Goal: Transaction & Acquisition: Purchase product/service

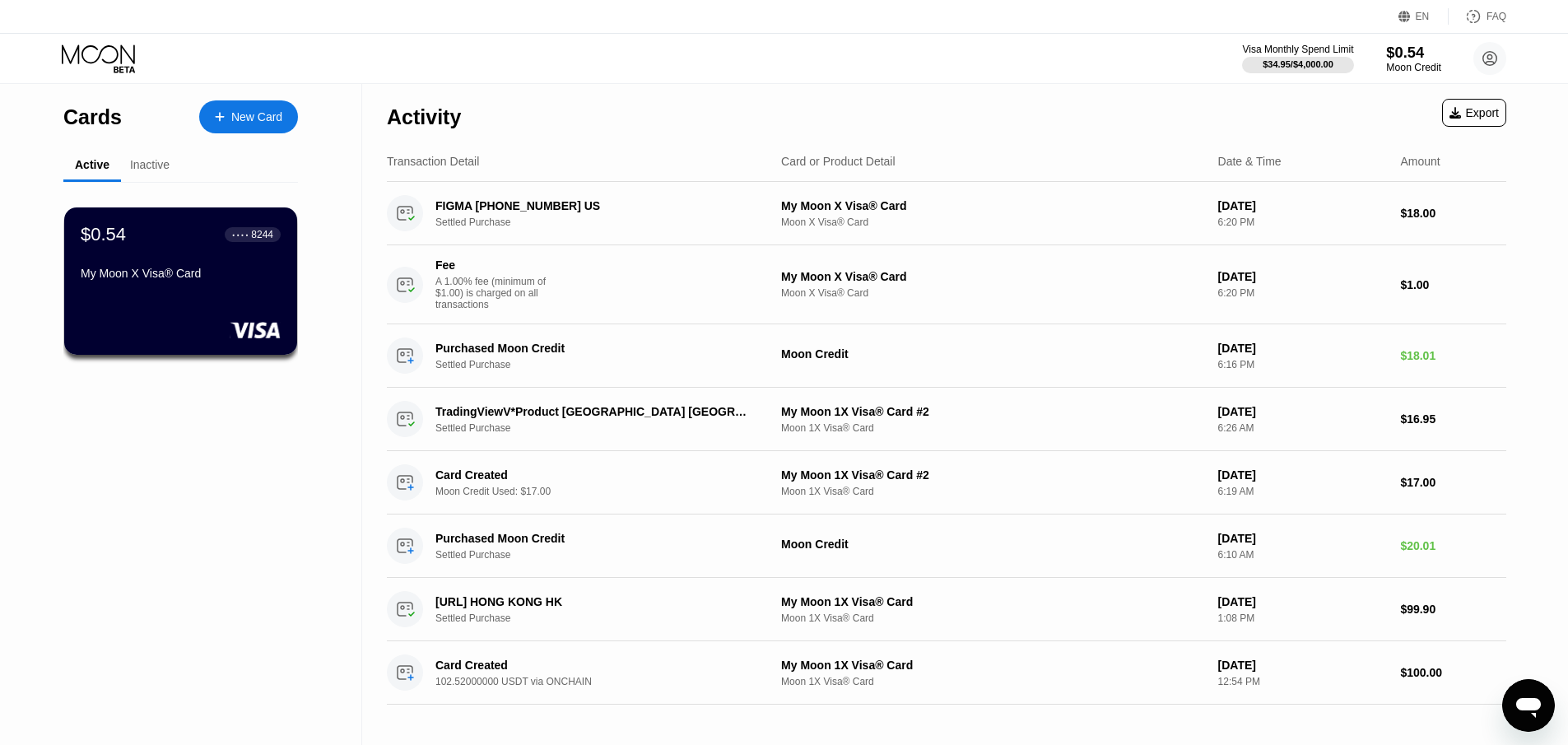
click at [1409, 62] on div "Moon Credit" at bounding box center [1414, 67] width 55 height 11
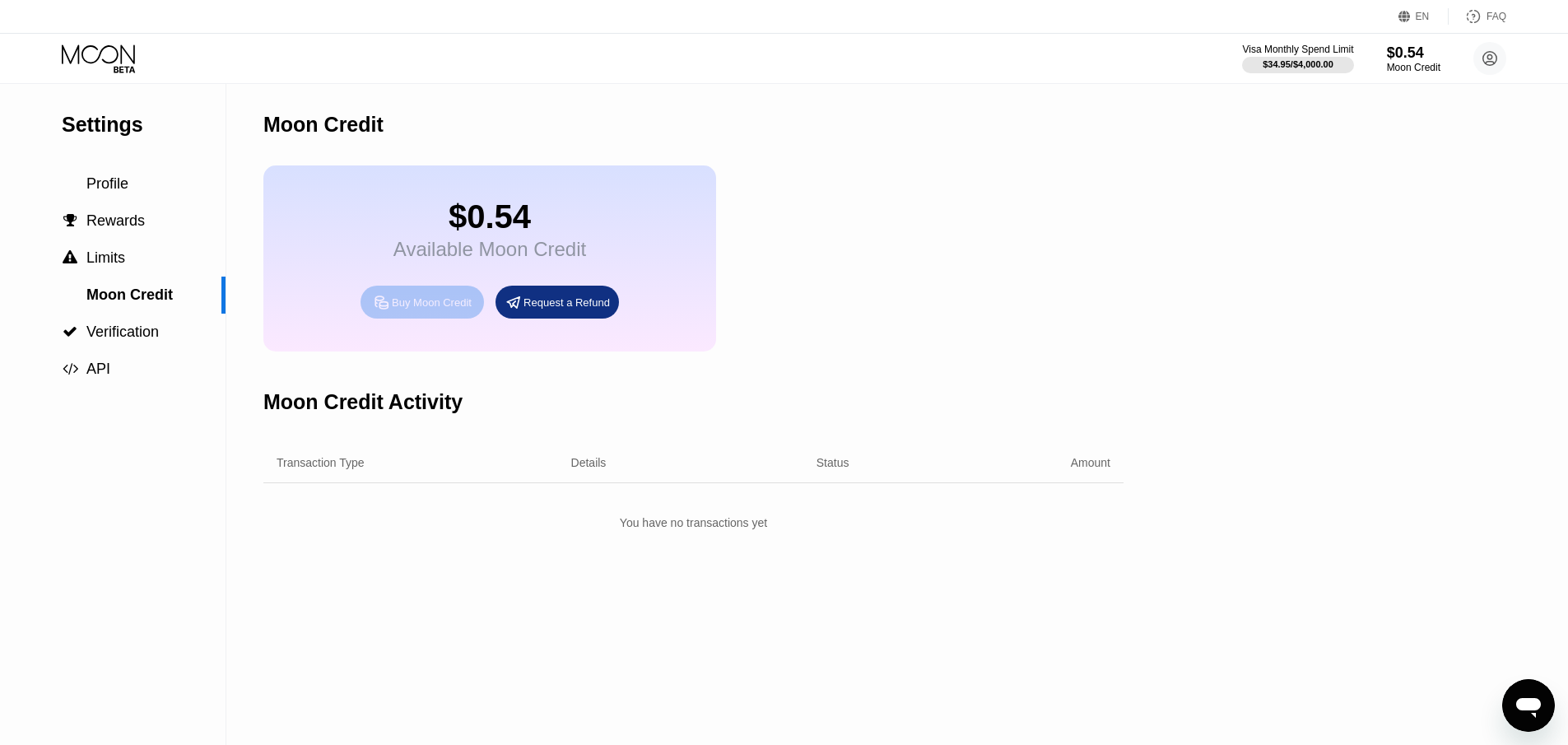
click at [440, 304] on div "Buy Moon Credit" at bounding box center [431, 302] width 80 height 14
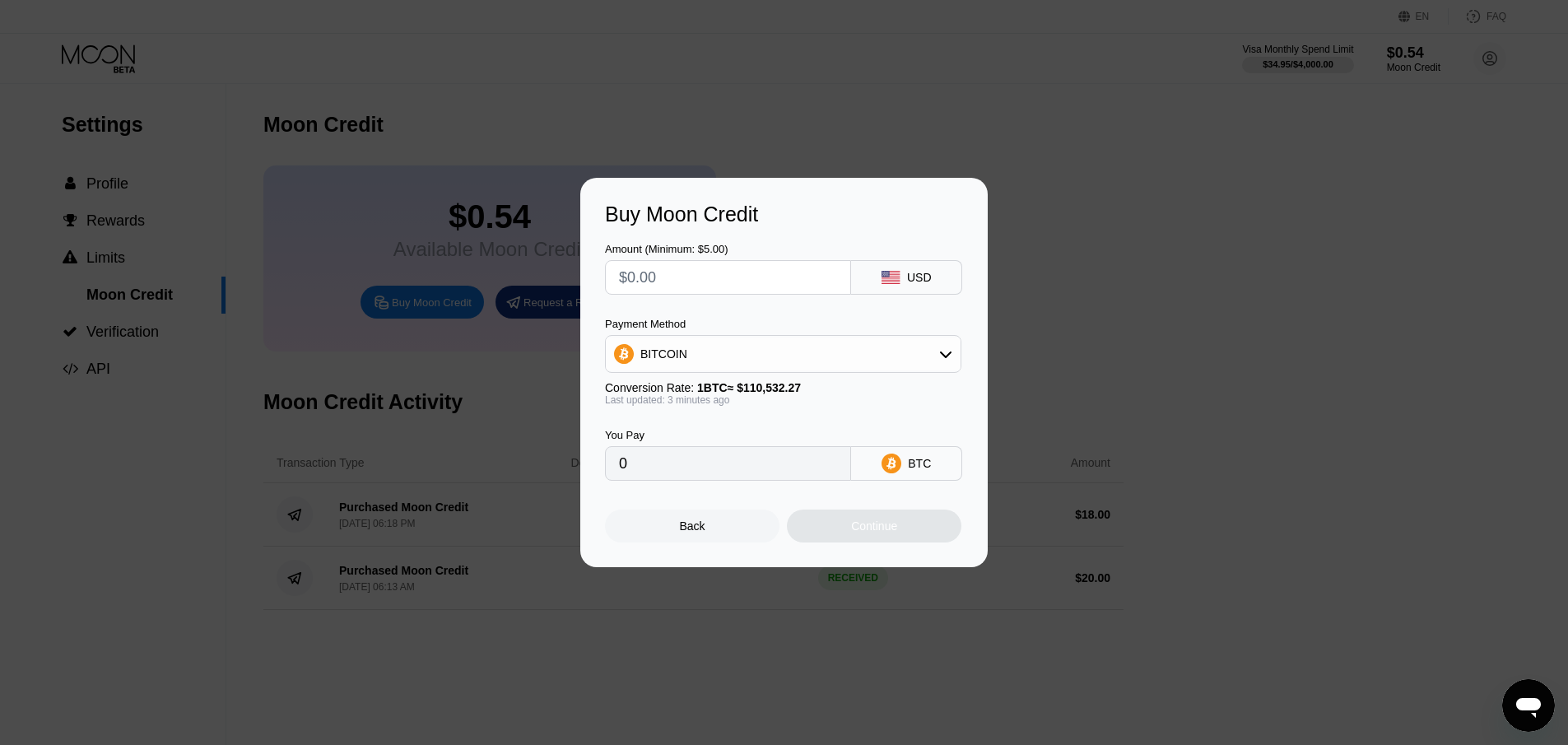
click at [758, 350] on div "BITCOIN" at bounding box center [784, 354] width 355 height 33
click at [736, 434] on div "USDT on TRON" at bounding box center [793, 435] width 310 height 13
type input "0.00"
click at [692, 269] on input "text" at bounding box center [728, 277] width 218 height 33
type input "$1"
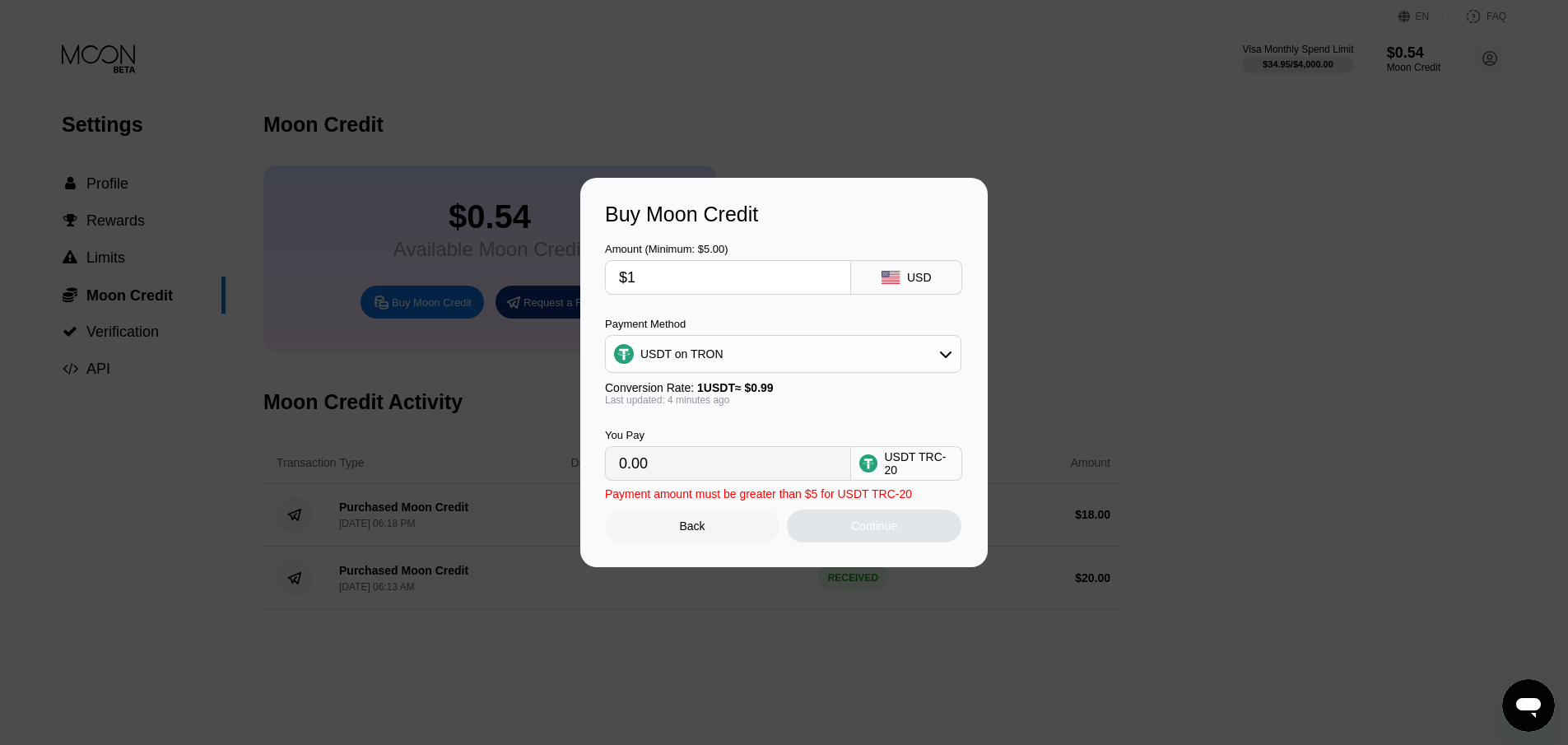
type input "1.01"
type input "$10"
type input "10.10"
type input "$100"
type input "101.01"
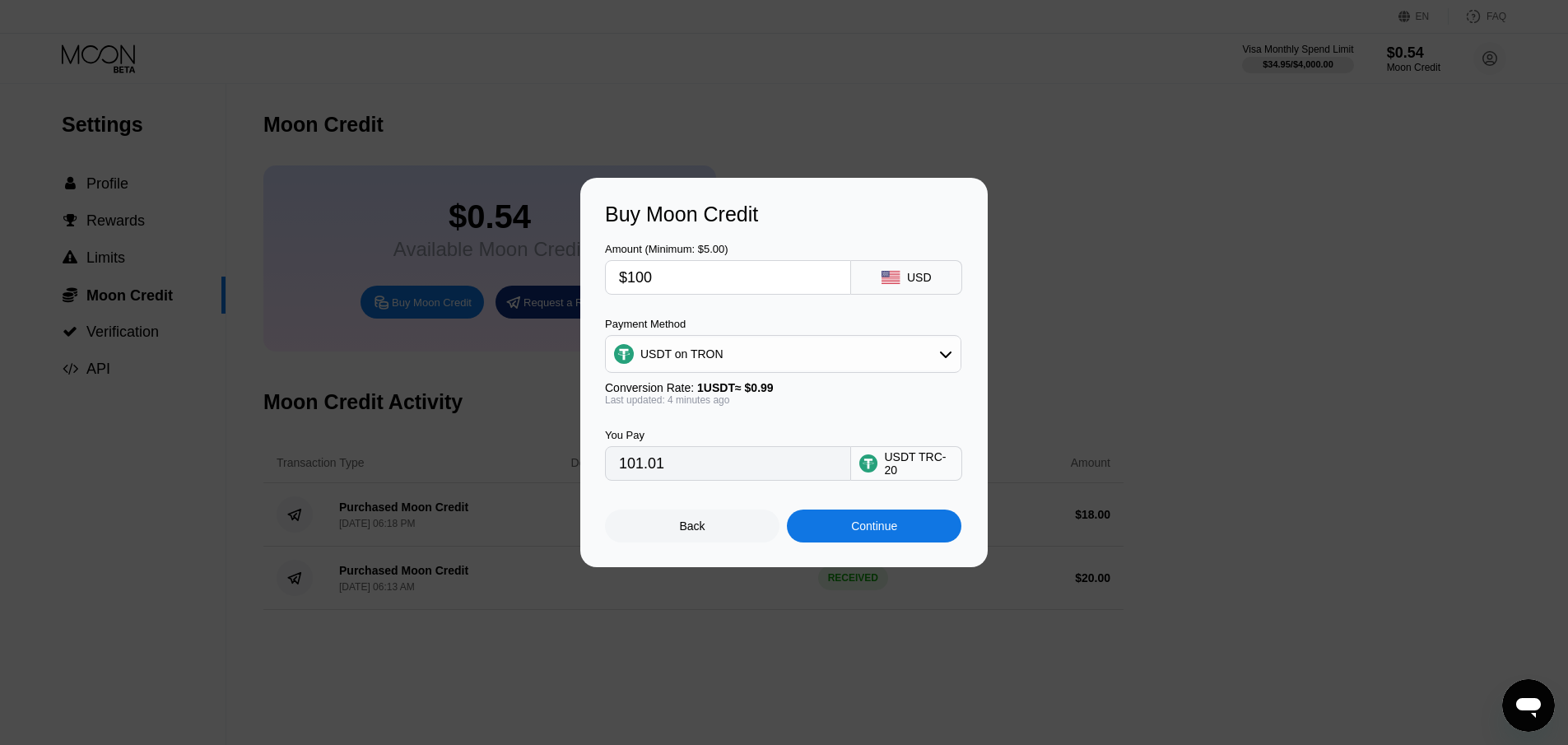
type input "$10"
type input "10.10"
type input "$1"
type input "0.00"
type input "$6"
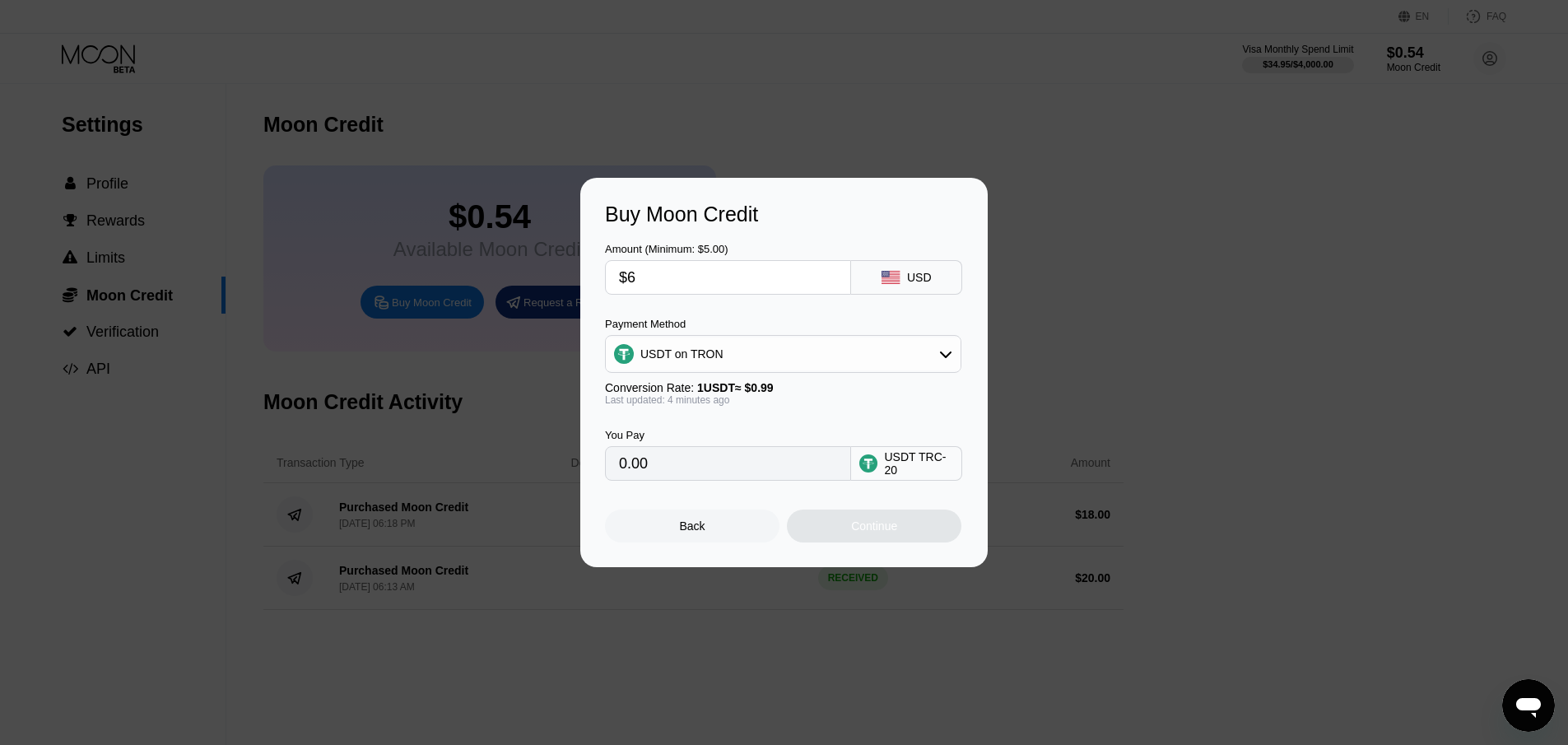
type input "6.06"
type input "$60"
type input "60.61"
drag, startPoint x: 687, startPoint y: 266, endPoint x: 847, endPoint y: 304, distance: 164.5
click at [847, 304] on div "Amount (Minimum: $5.00) $60 USD Payment Method USDT on TRON Conversion Rate: 1 …" at bounding box center [784, 353] width 358 height 255
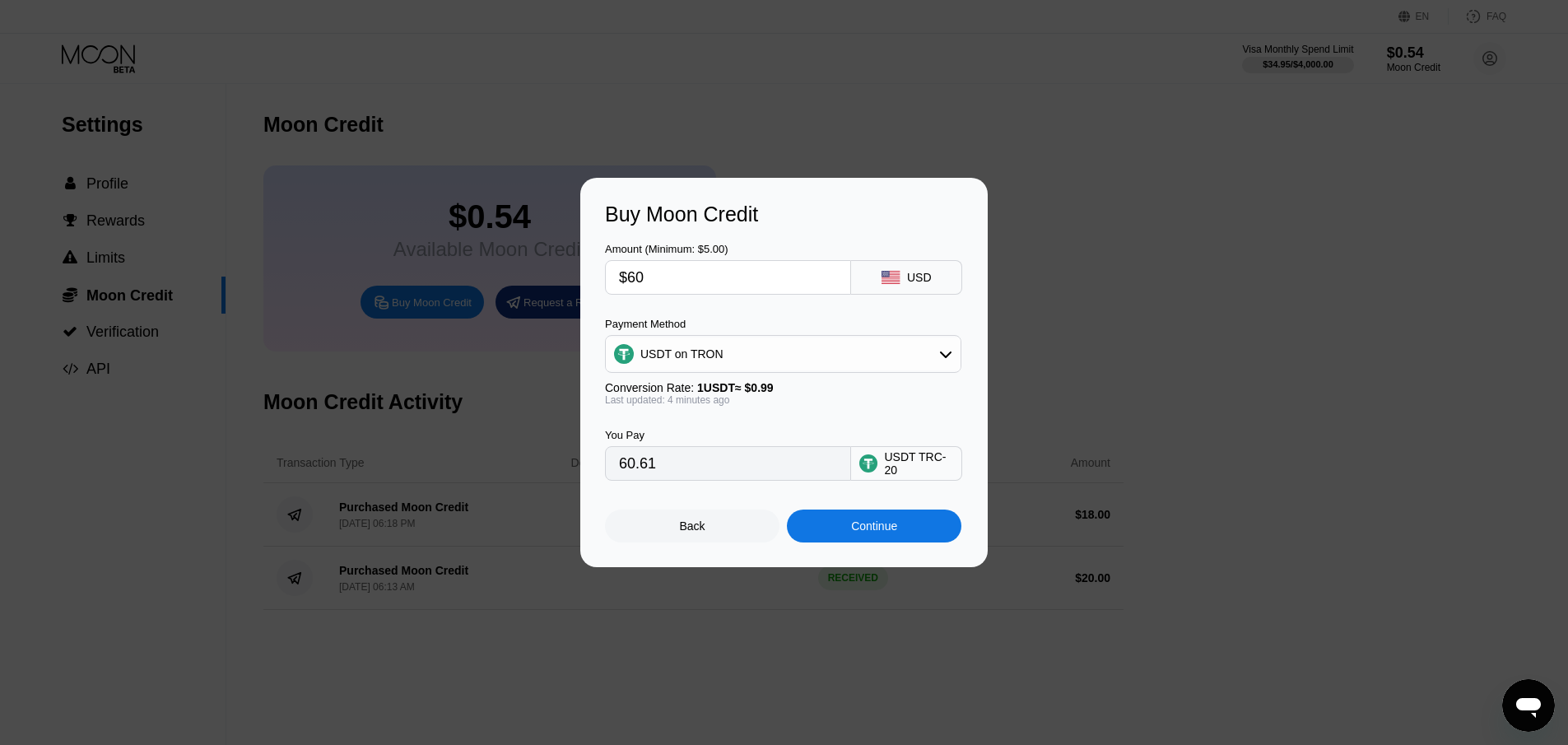
type input "$7"
type input "7.07"
type input "$70"
type input "70.71"
drag, startPoint x: 668, startPoint y: 275, endPoint x: 619, endPoint y: 275, distance: 49.0
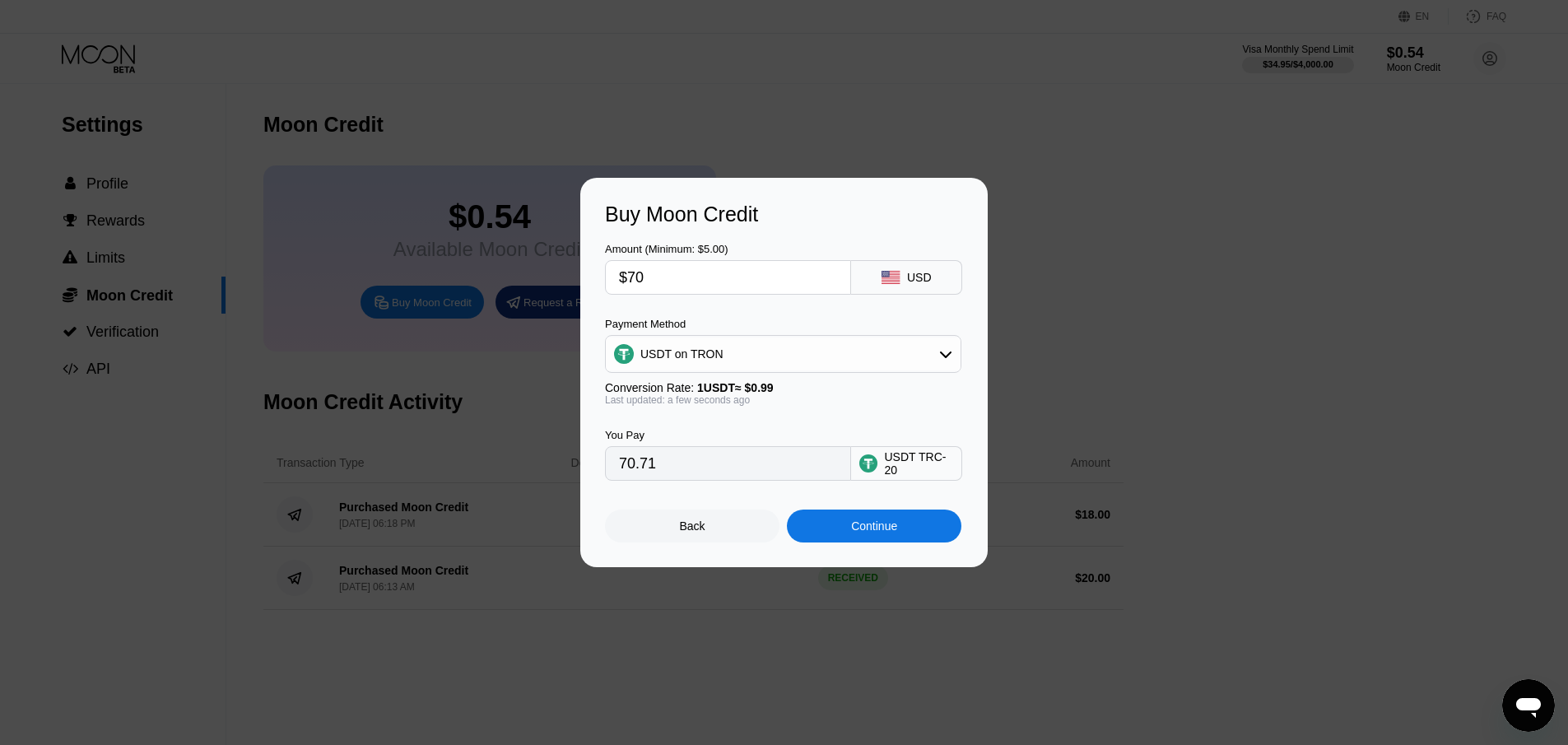
click at [619, 275] on input "$70" at bounding box center [728, 277] width 218 height 33
click at [672, 282] on input "$70" at bounding box center [728, 277] width 218 height 33
type input "$6"
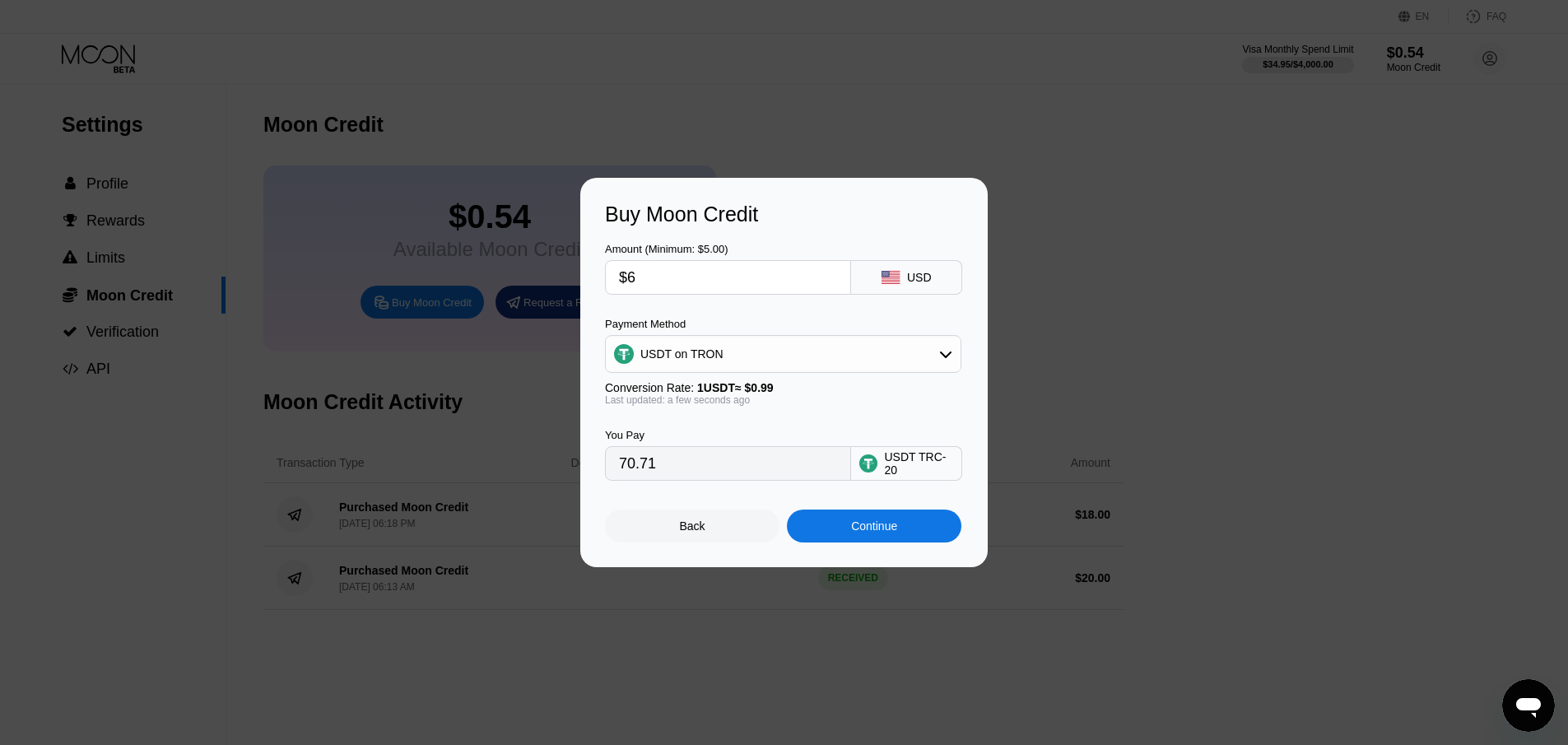
type input "6.06"
type input "$60"
type input "60.61"
type input "$60"
click at [883, 536] on div "Continue" at bounding box center [874, 526] width 174 height 33
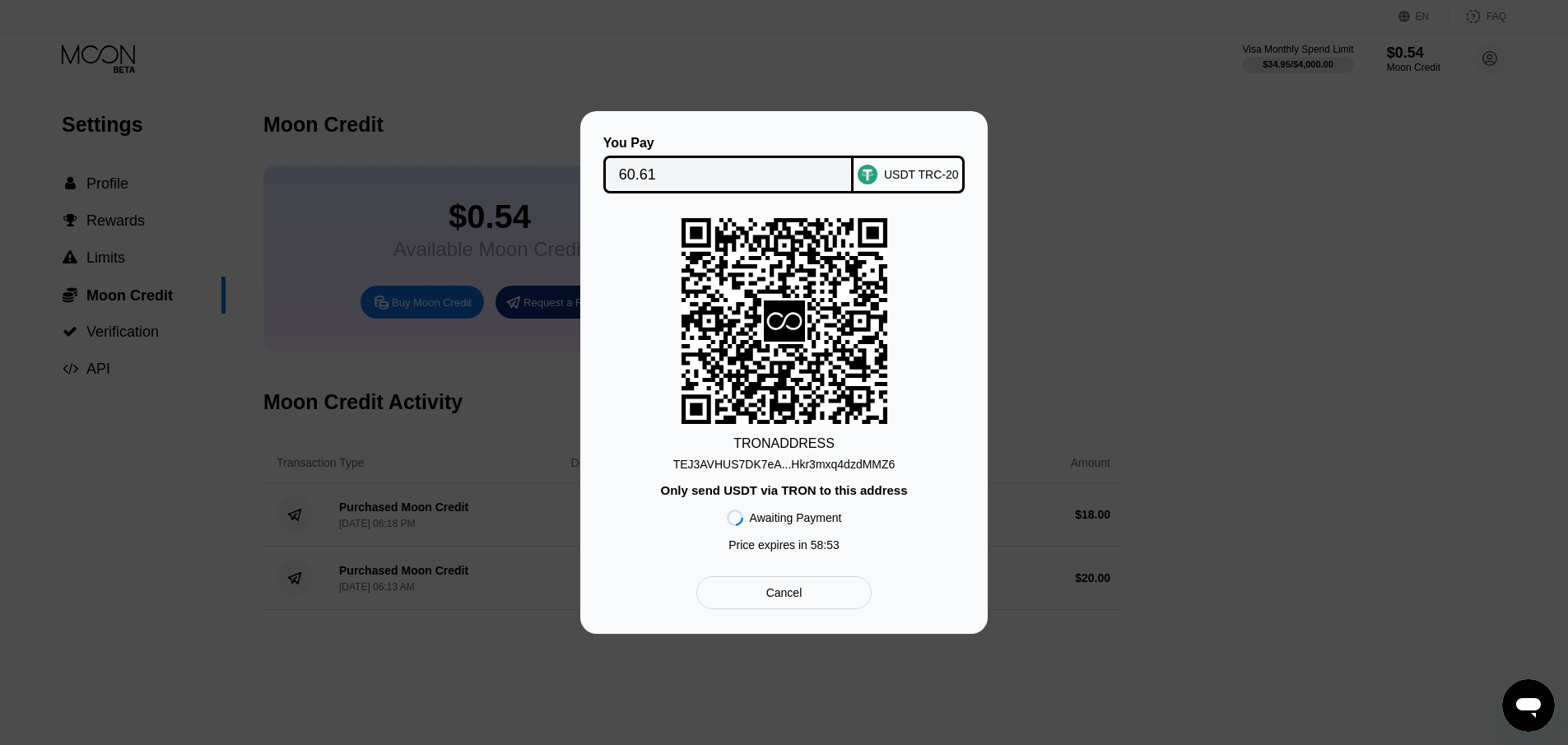
click at [815, 462] on div "TEJ3AVHUS7DK7eA...Hkr3mxq4dzdMMZ6" at bounding box center [784, 463] width 223 height 13
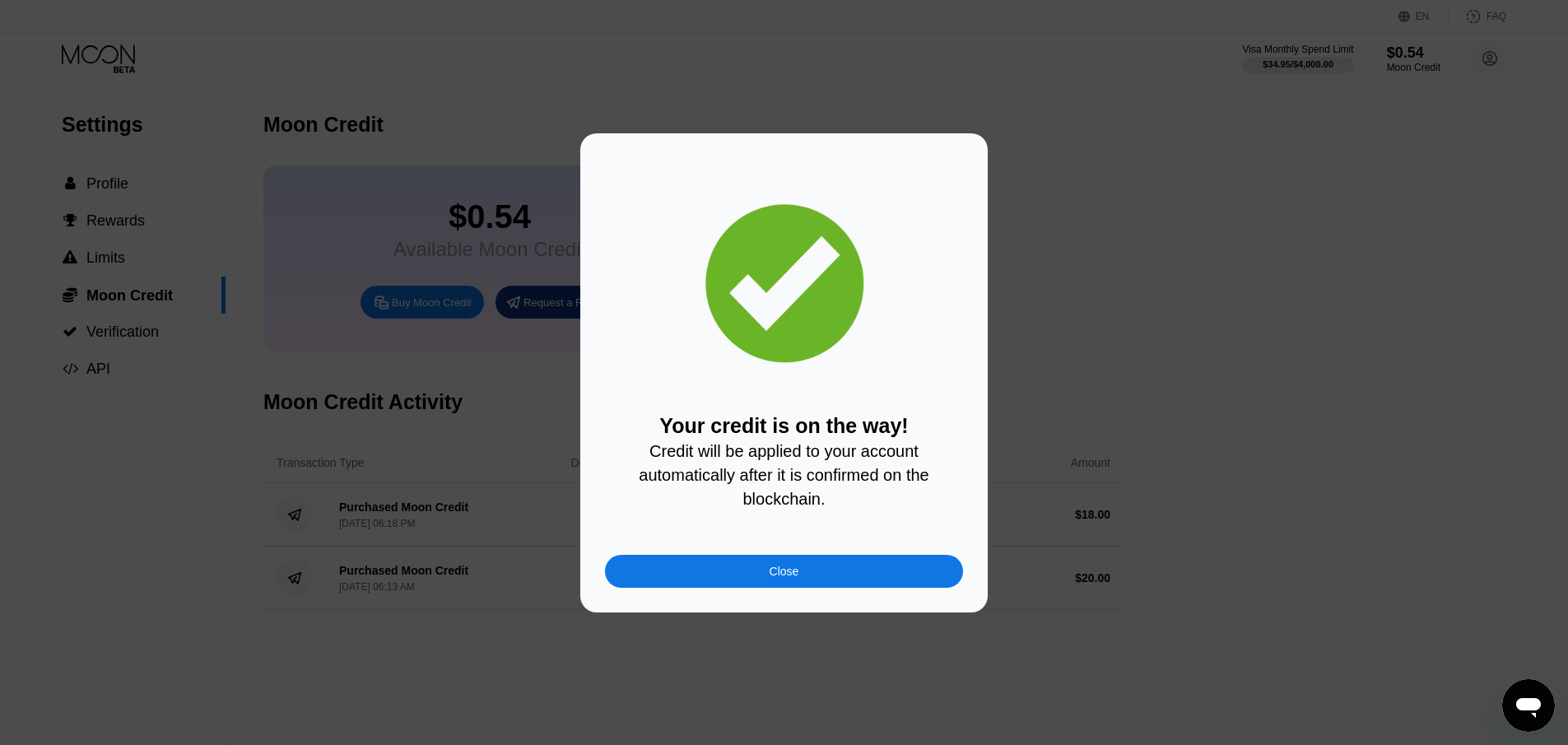
click at [813, 567] on div "Close" at bounding box center [784, 572] width 358 height 33
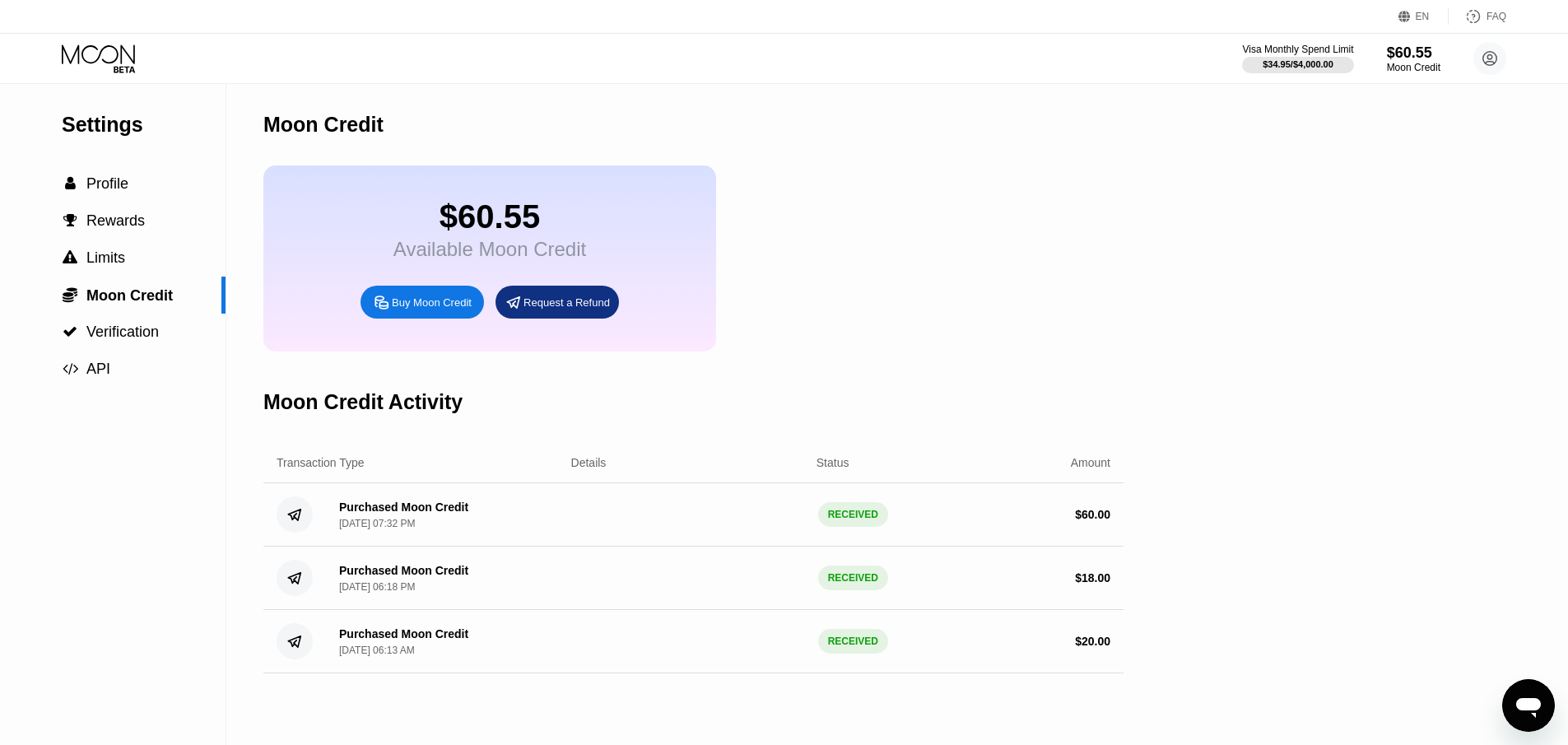
click at [352, 236] on div "$60.55 Available Moon Credit Buy Moon Credit Request a Refund" at bounding box center [489, 258] width 453 height 186
click at [82, 48] on icon at bounding box center [100, 58] width 76 height 29
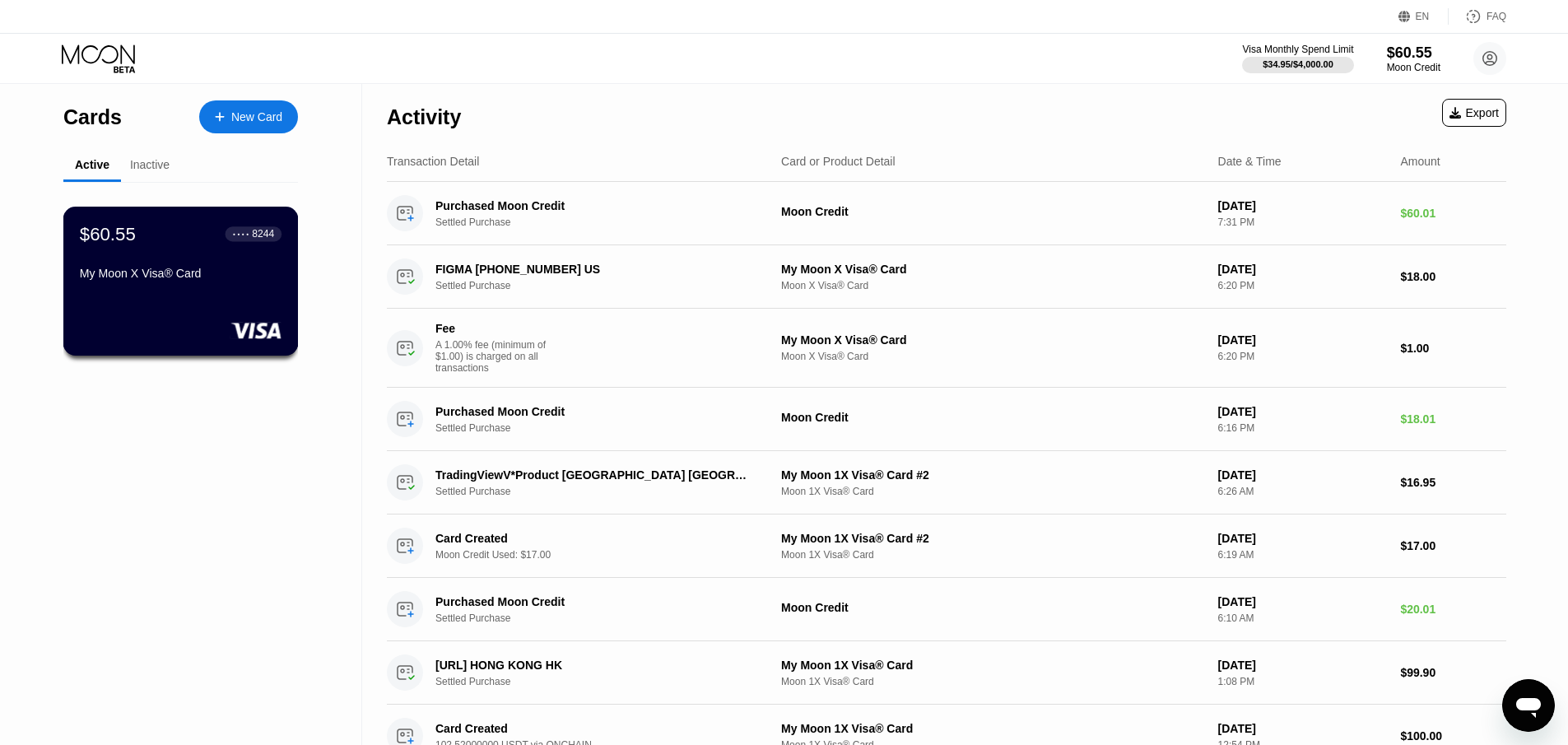
click at [155, 316] on div "$60.55 ● ● ● ● 8244 My Moon X Visa® Card" at bounding box center [181, 282] width 236 height 149
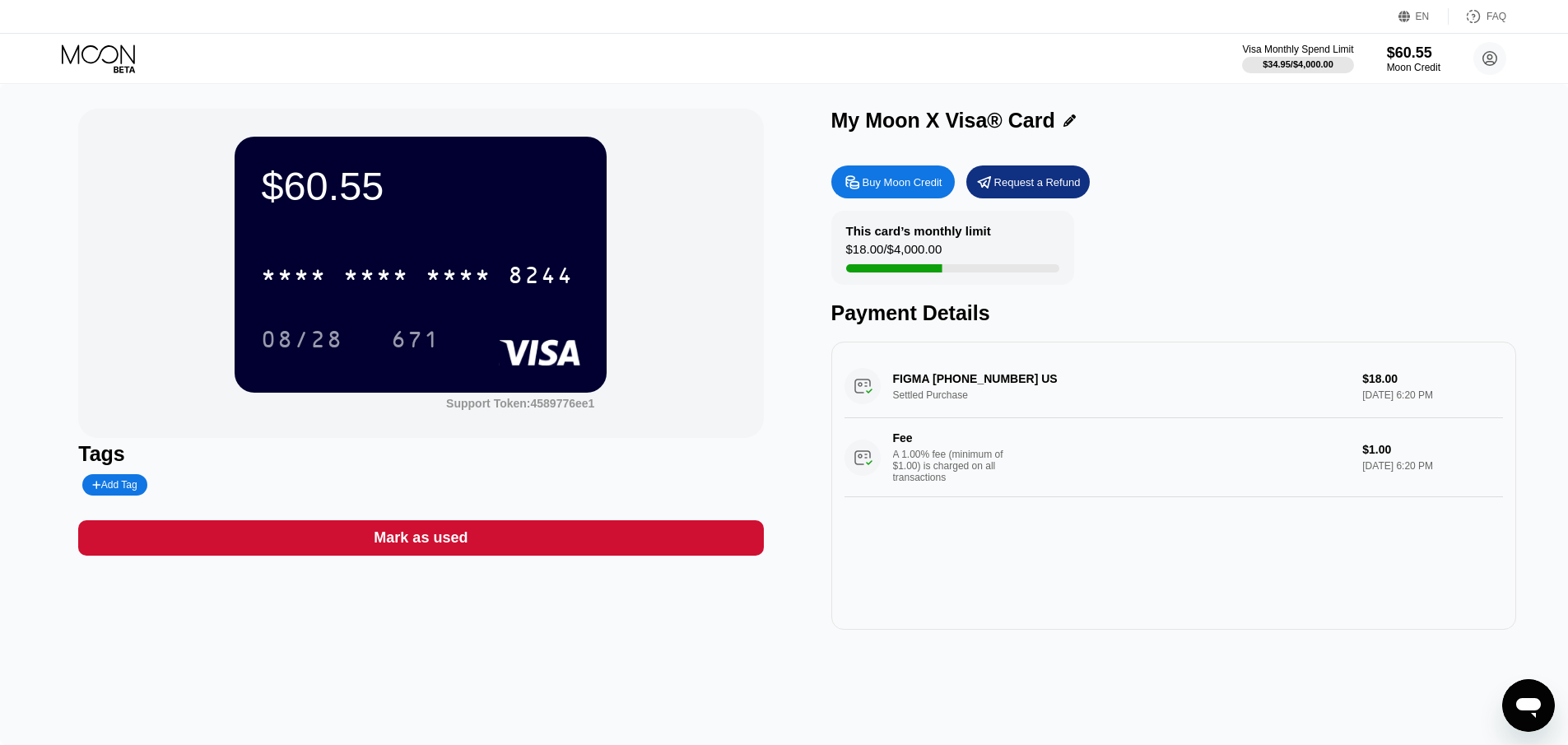
click at [481, 223] on div "$60.55 * * * * * * * * * * * * 8244 08/28 671" at bounding box center [421, 264] width 372 height 256
click at [428, 301] on div "* * * * * * * * * * * * 8244 08/28 671" at bounding box center [420, 290] width 319 height 97
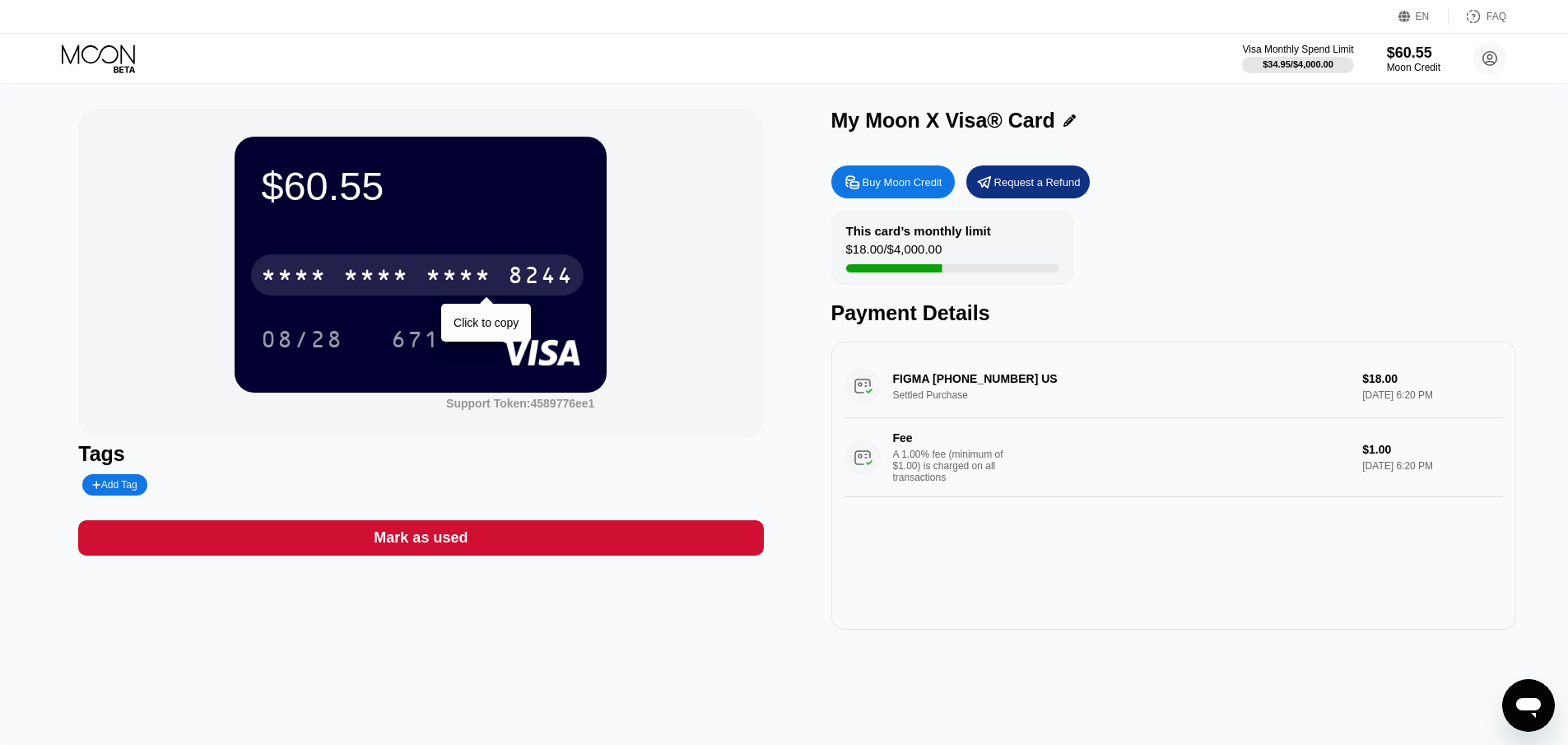
click at [439, 287] on div "* * * *" at bounding box center [458, 277] width 66 height 26
click at [545, 279] on div "8244" at bounding box center [540, 277] width 66 height 26
